Goal: Navigation & Orientation: Find specific page/section

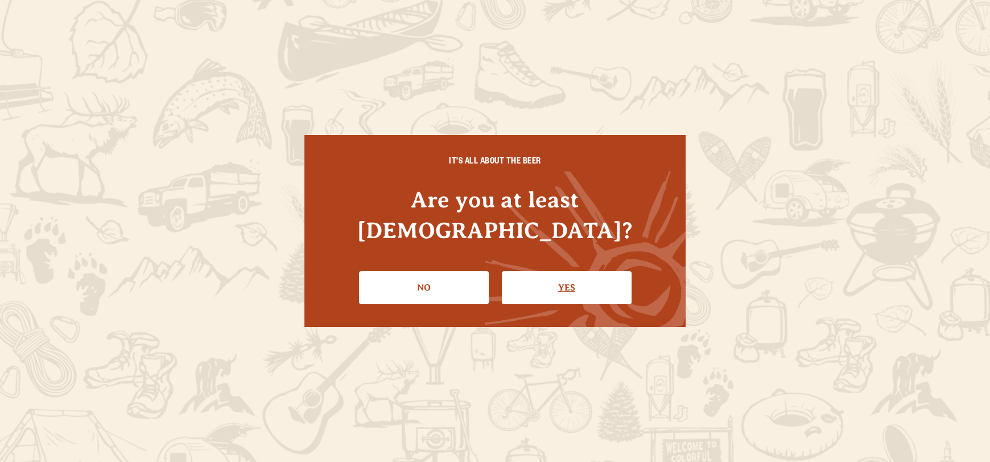
click at [543, 278] on link "Yes" at bounding box center [567, 287] width 130 height 33
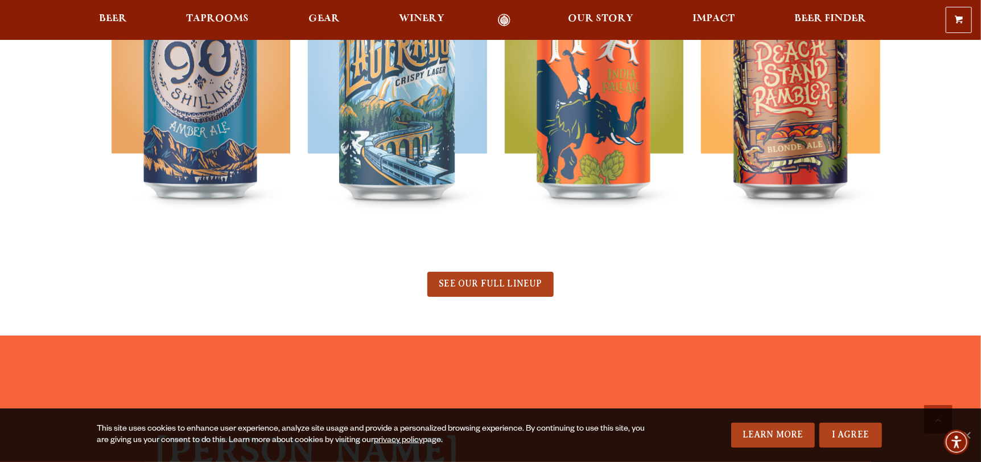
scroll to position [683, 0]
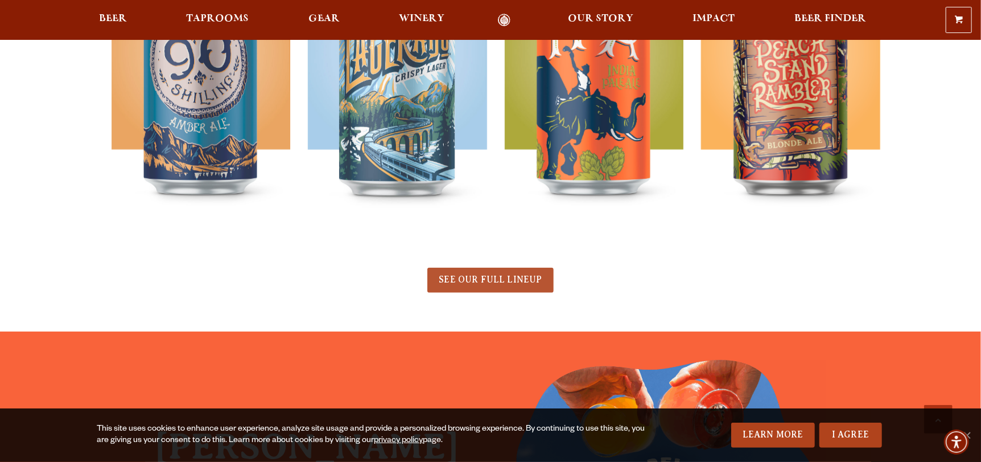
click at [511, 276] on span "SEE OUR FULL LINEUP" at bounding box center [490, 279] width 103 height 10
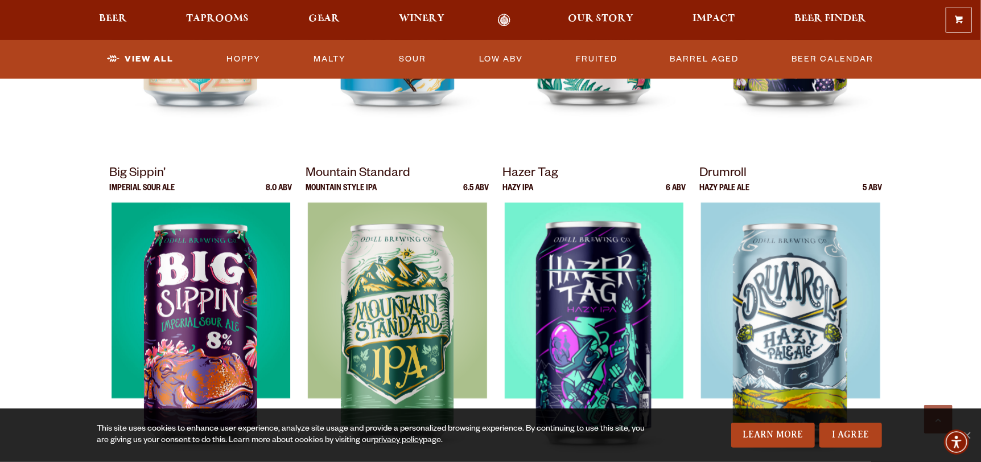
scroll to position [853, 0]
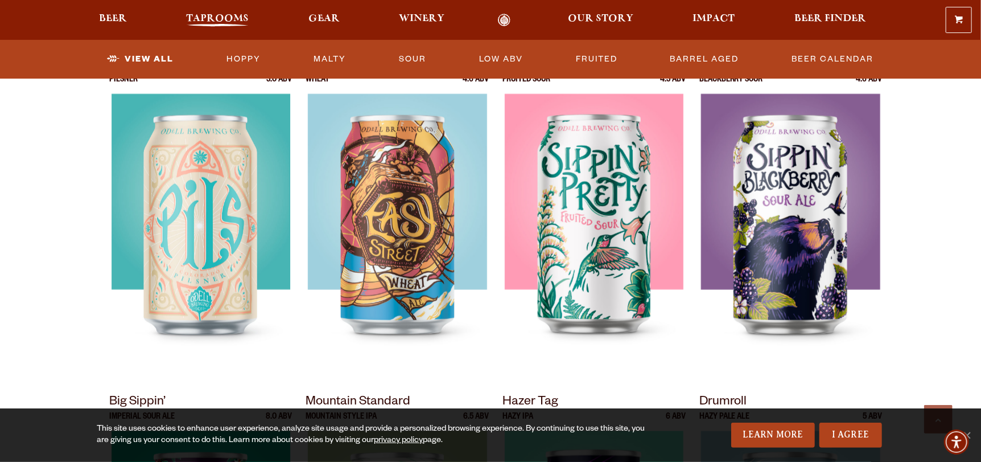
click at [225, 18] on span "Taprooms" at bounding box center [217, 18] width 63 height 9
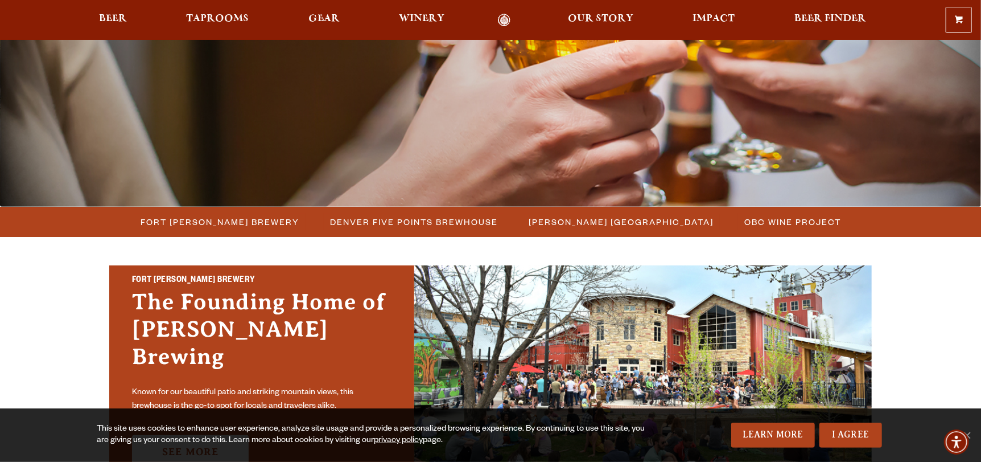
scroll to position [228, 0]
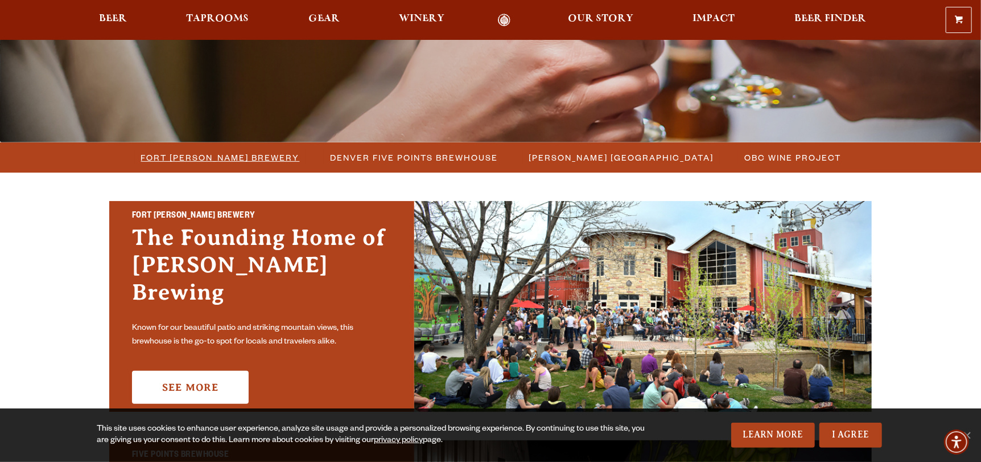
click at [252, 160] on span "Fort [PERSON_NAME] Brewery" at bounding box center [220, 157] width 159 height 17
